Goal: Information Seeking & Learning: Learn about a topic

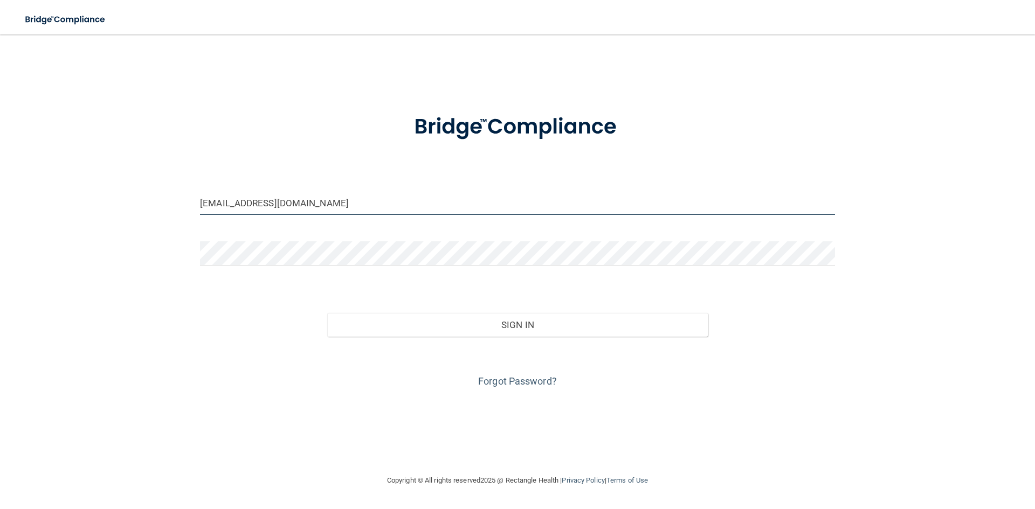
drag, startPoint x: 336, startPoint y: 206, endPoint x: 188, endPoint y: 220, distance: 149.4
click at [188, 220] on div "brittanymgreen28@gmail.com Invalid email/password. You don't have permission to…" at bounding box center [518, 254] width 992 height 418
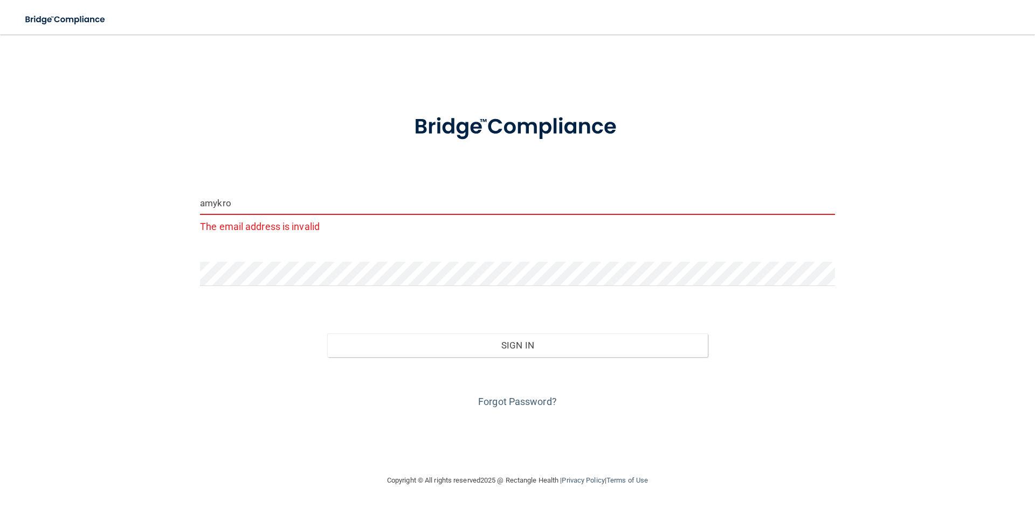
type input "amykrogman@gmail.com"
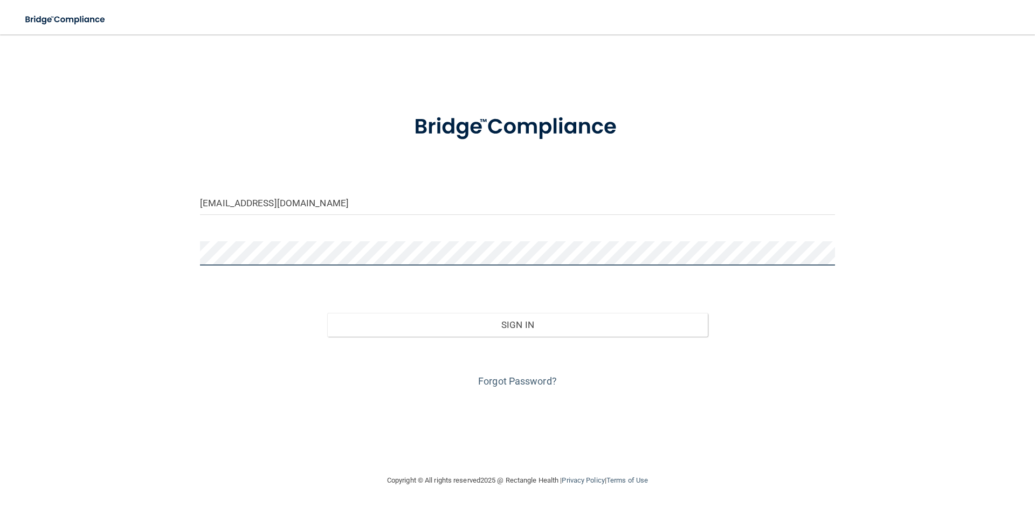
click at [47, 239] on div "amykrogman@gmail.com Invalid email/password. You don't have permission to acces…" at bounding box center [518, 254] width 992 height 418
click at [327, 313] on button "Sign In" at bounding box center [517, 325] width 381 height 24
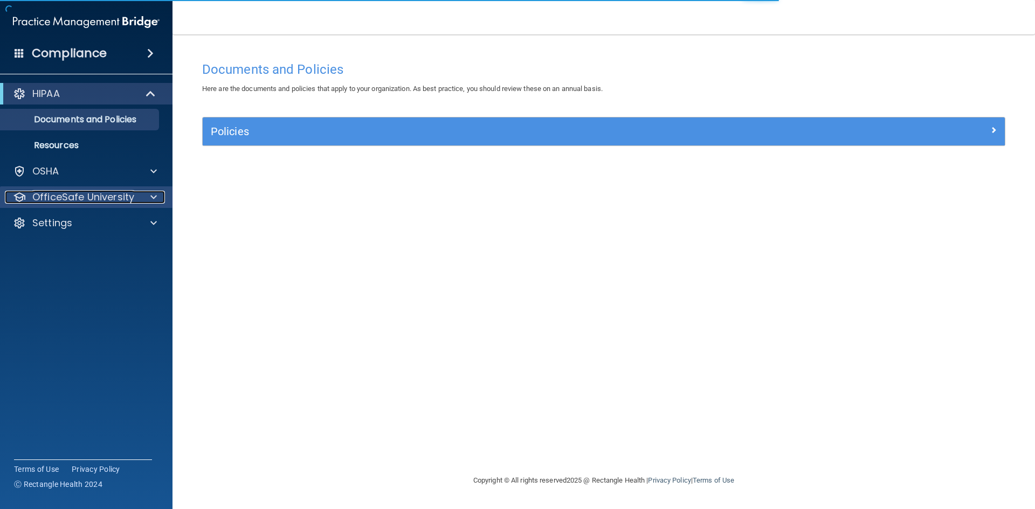
click at [85, 202] on p "OfficeSafe University" at bounding box center [83, 197] width 102 height 13
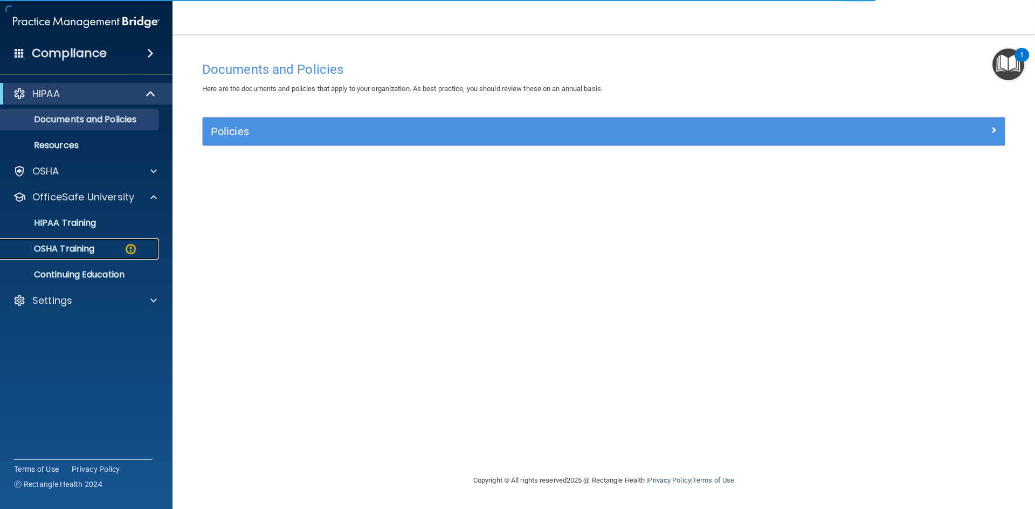
click at [80, 247] on p "OSHA Training" at bounding box center [50, 249] width 87 height 11
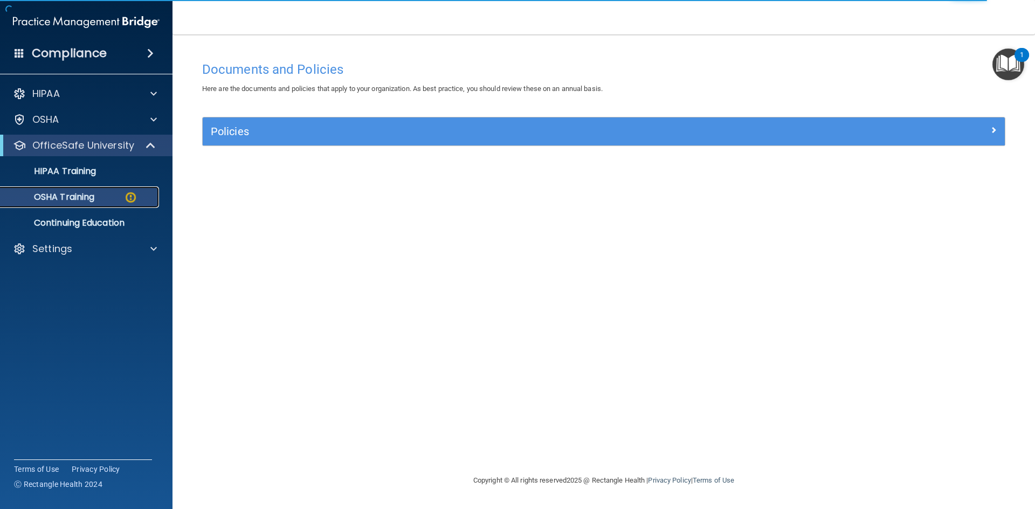
click at [105, 200] on div "OSHA Training" at bounding box center [80, 197] width 147 height 11
